Goal: Information Seeking & Learning: Learn about a topic

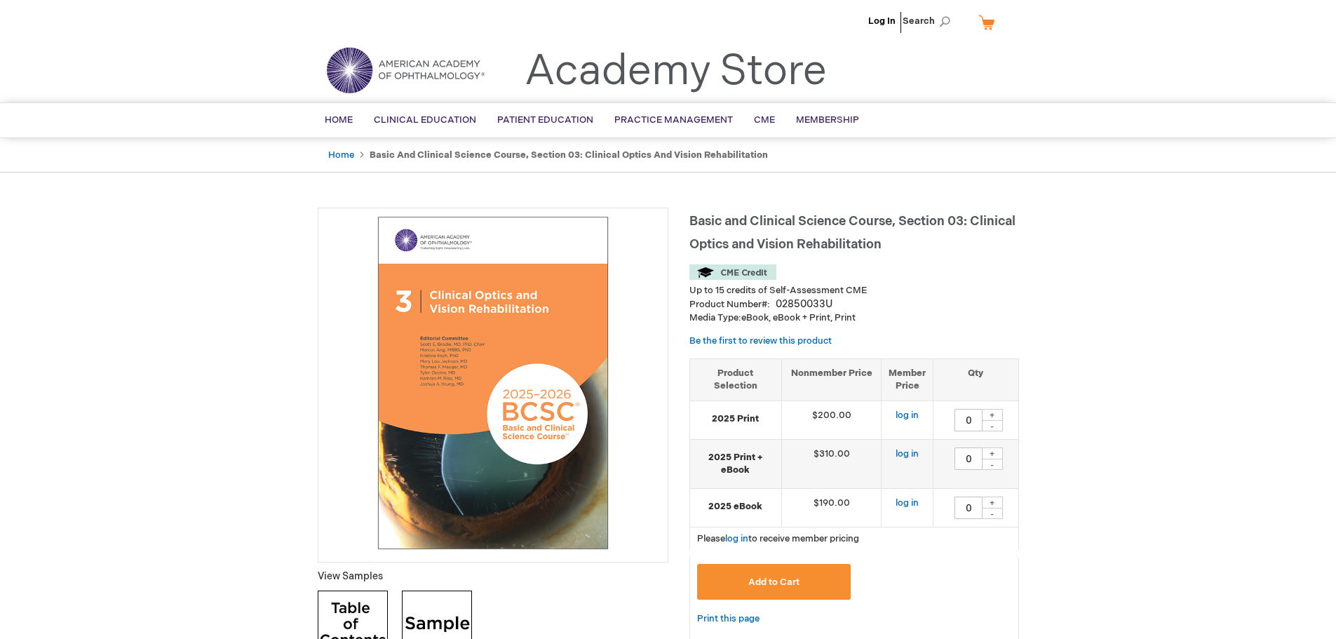
click at [382, 153] on strong "Basic and Clinical Science Course, Section 03: Clinical Optics and Vision Rehab…" at bounding box center [569, 154] width 398 height 11
drag, startPoint x: 382, startPoint y: 153, endPoint x: 517, endPoint y: 154, distance: 134.7
click at [517, 154] on strong "Basic and Clinical Science Course, Section 03: Clinical Optics and Vision Rehab…" at bounding box center [569, 154] width 398 height 11
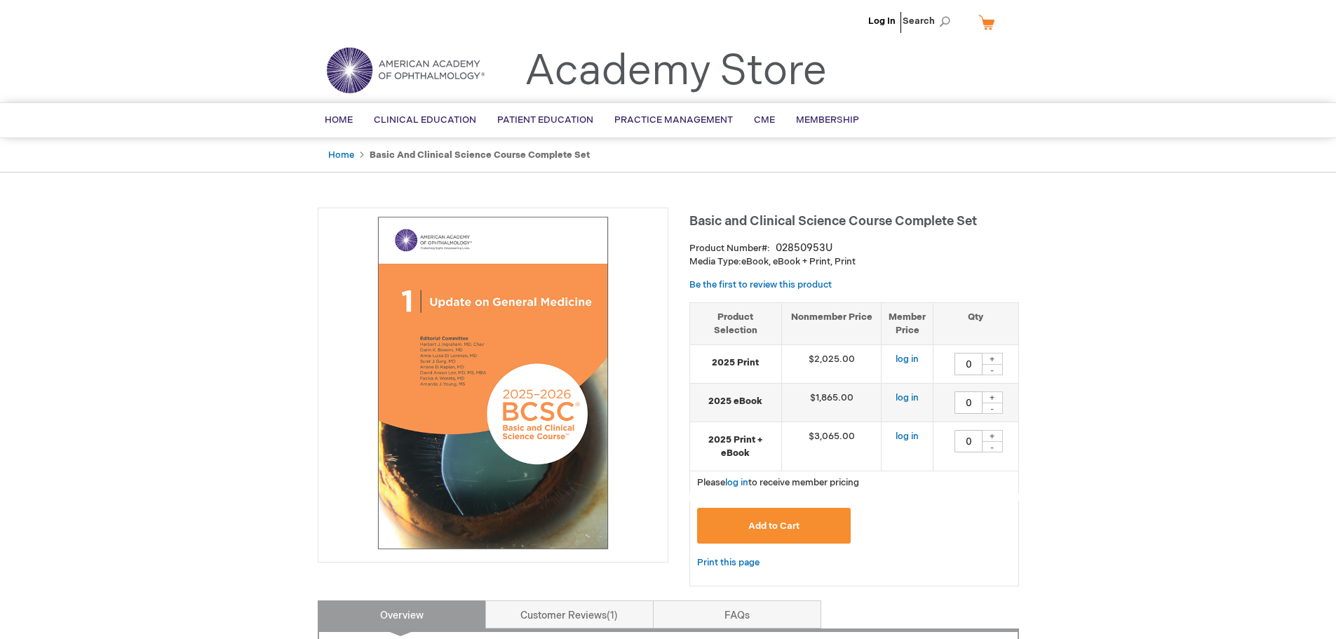
scroll to position [491, 0]
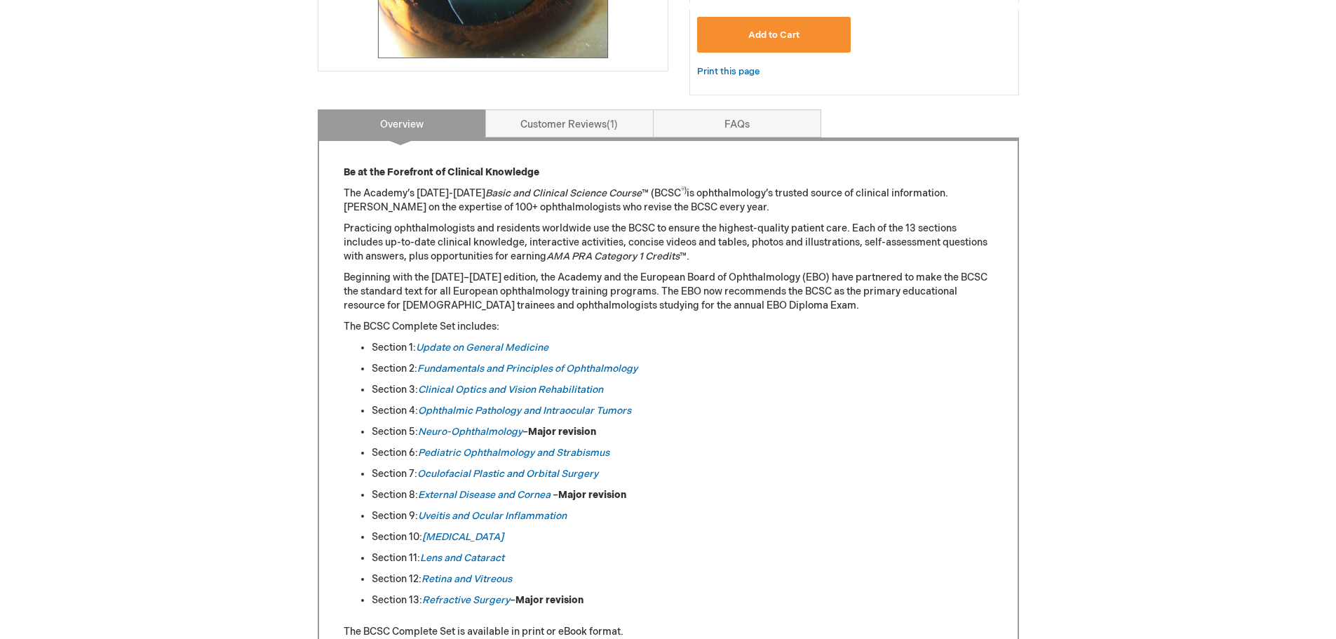
click at [422, 196] on p "The Academy’s 2025-2026 Basic and Clinical Science Course ™ (BCSC ®) is ophthal…" at bounding box center [669, 201] width 650 height 28
drag, startPoint x: 422, startPoint y: 196, endPoint x: 607, endPoint y: 189, distance: 185.3
click at [607, 189] on p "The Academy’s 2025-2026 Basic and Clinical Science Course ™ (BCSC ®) is ophthal…" at bounding box center [669, 201] width 650 height 28
copy p "2025-2026 Basic and Clinical Science Course"
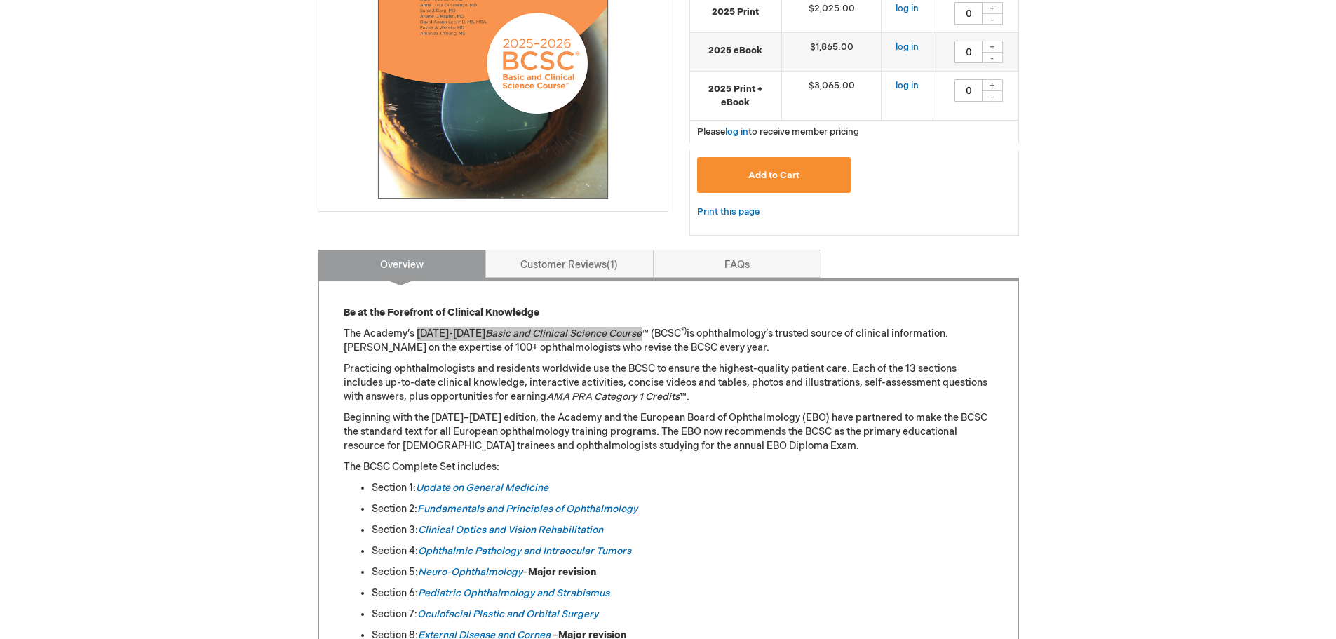
scroll to position [70, 0]
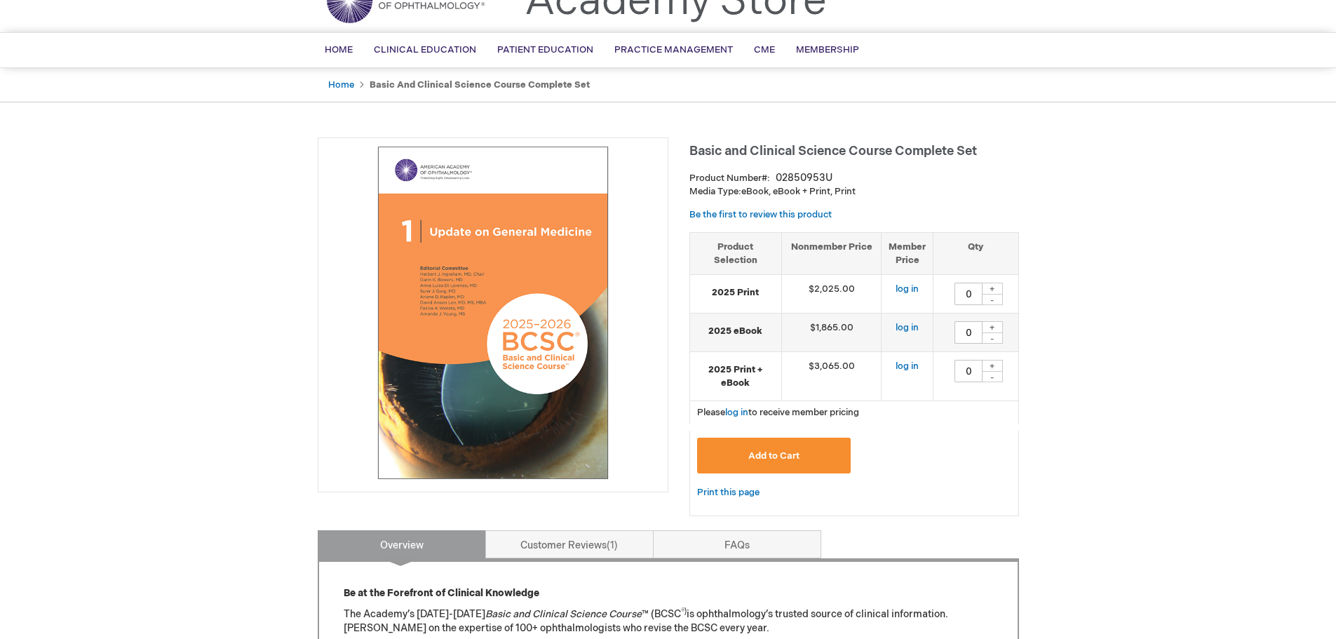
click at [712, 152] on span "Basic and Clinical Science Course Complete Set" at bounding box center [833, 151] width 288 height 15
drag, startPoint x: 712, startPoint y: 152, endPoint x: 962, endPoint y: 150, distance: 250.4
click at [962, 150] on span "Basic and Clinical Science Course Complete Set" at bounding box center [833, 151] width 288 height 15
copy span "Basic and Clinical Science Course Complete Set"
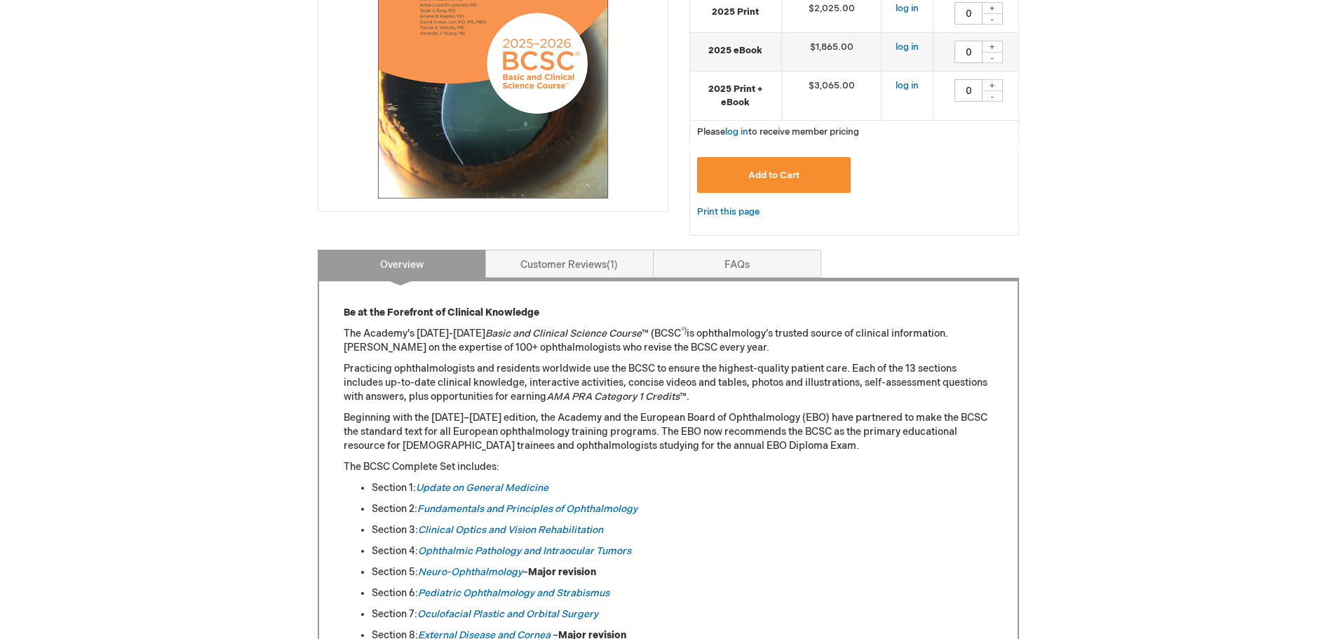
scroll to position [561, 0]
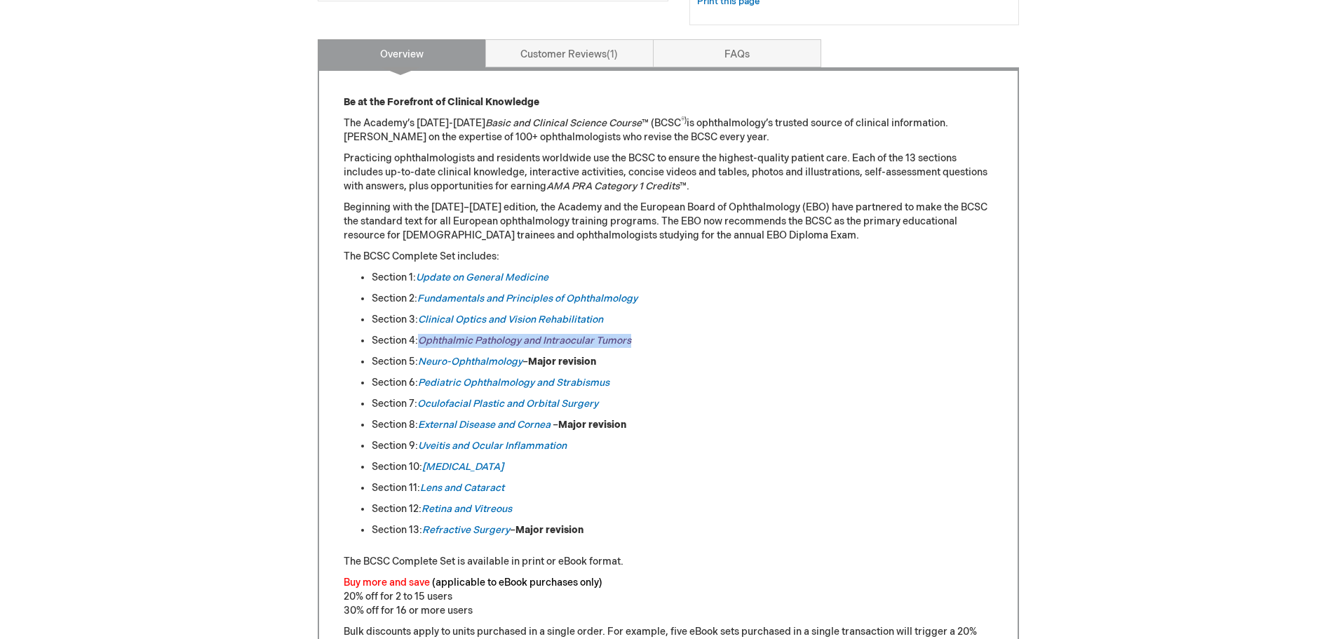
drag, startPoint x: 650, startPoint y: 340, endPoint x: 422, endPoint y: 339, distance: 227.3
click at [422, 339] on li "Section 4: Ophthalmic Pathology and Intraocular [MEDICAL_DATA]" at bounding box center [682, 341] width 621 height 14
copy em "Ophthalmic Pathology and Intraocular Tumors"
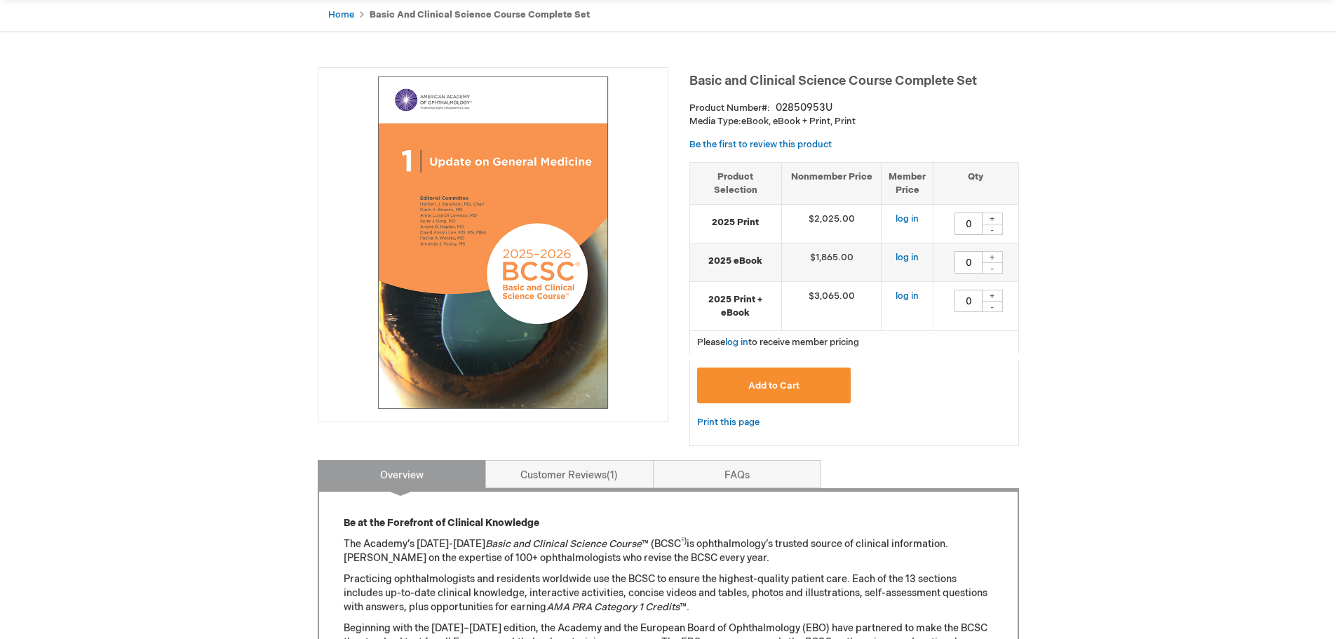
scroll to position [70, 0]
